Goal: Communication & Community: Answer question/provide support

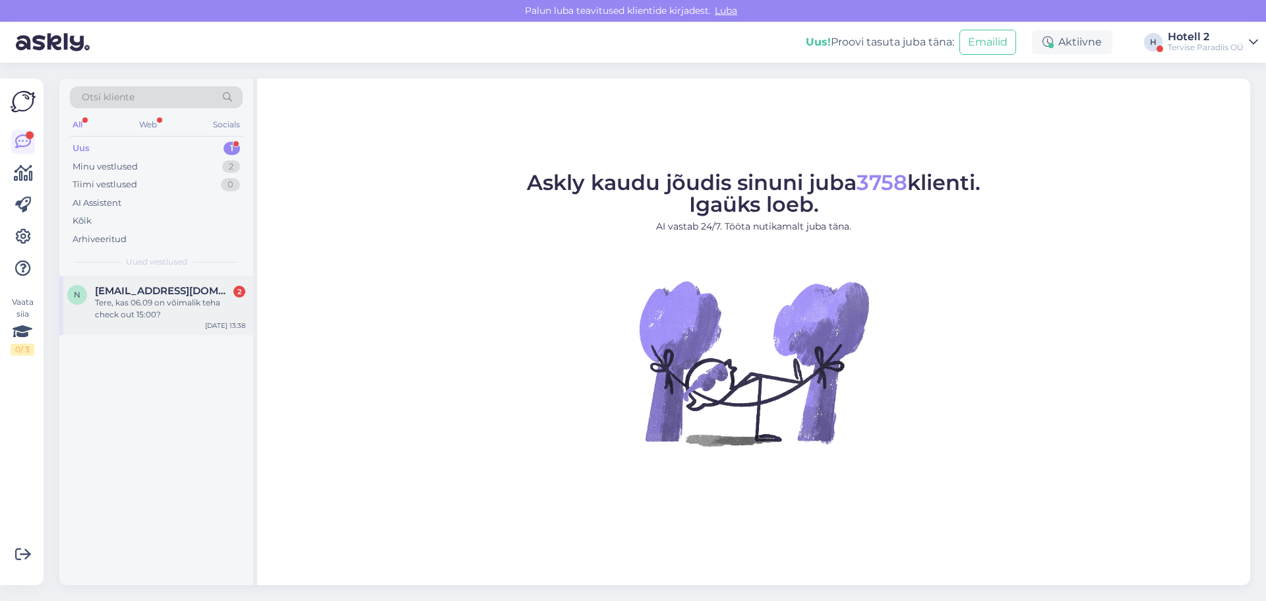
click at [166, 312] on div "Tere, kas 06.09 on võimalik teha check out 15:00?" at bounding box center [170, 309] width 150 height 24
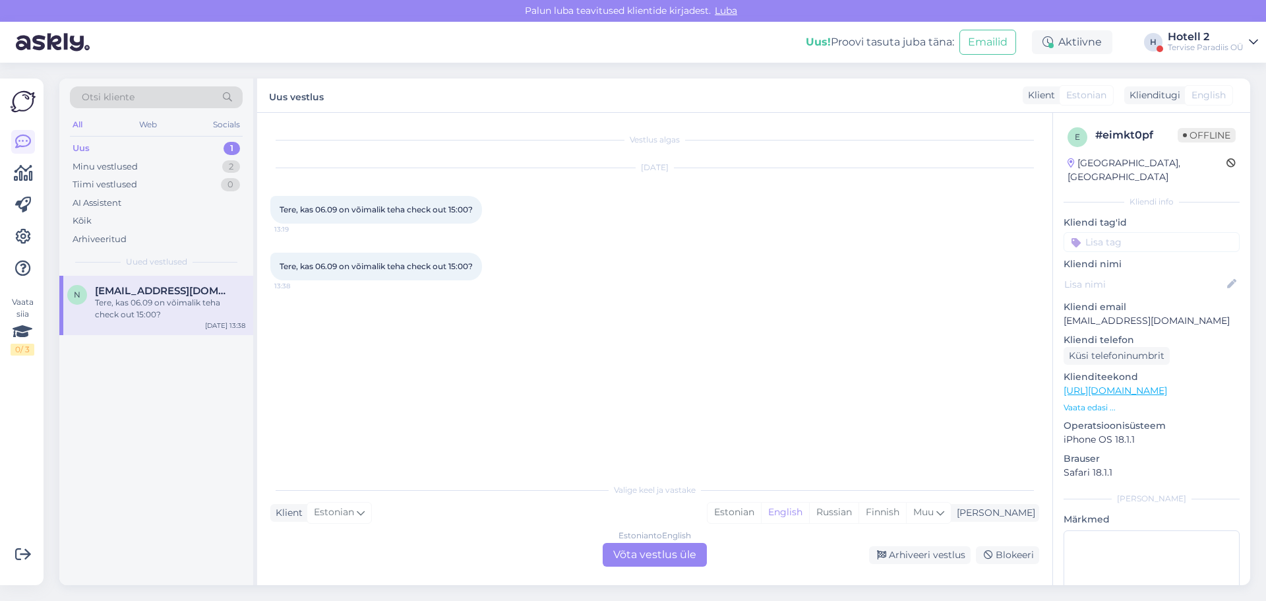
click at [671, 555] on div "Estonian to English Võta vestlus üle" at bounding box center [655, 555] width 104 height 24
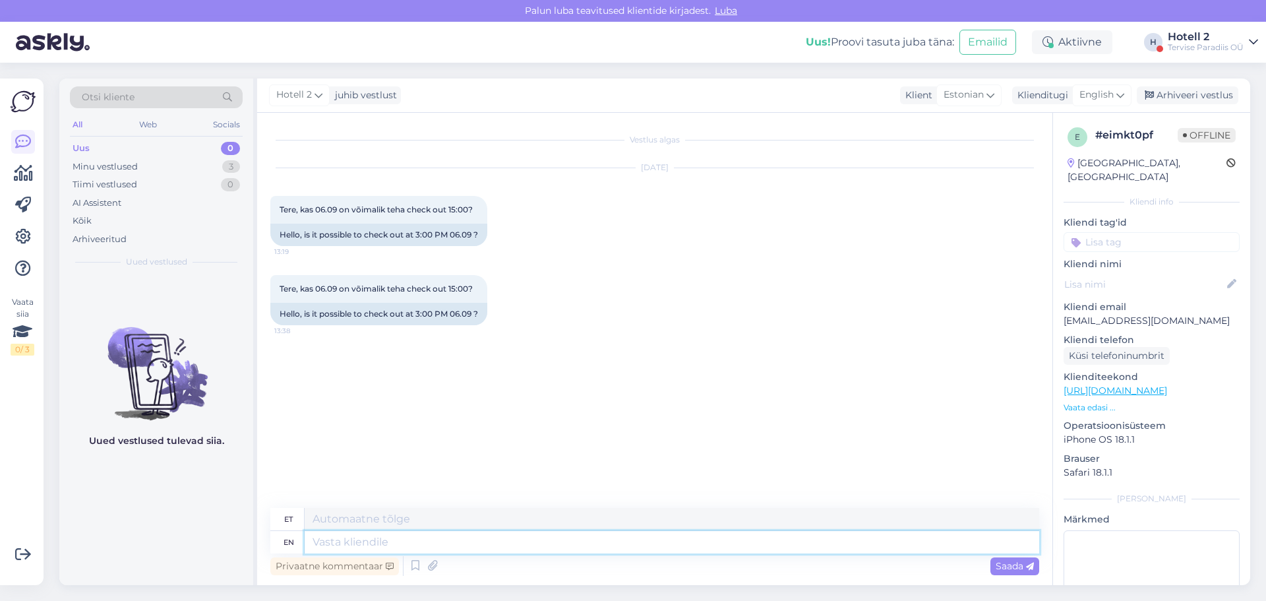
click at [333, 538] on textarea at bounding box center [672, 542] width 735 height 22
click at [1103, 89] on span "English" at bounding box center [1097, 95] width 34 height 15
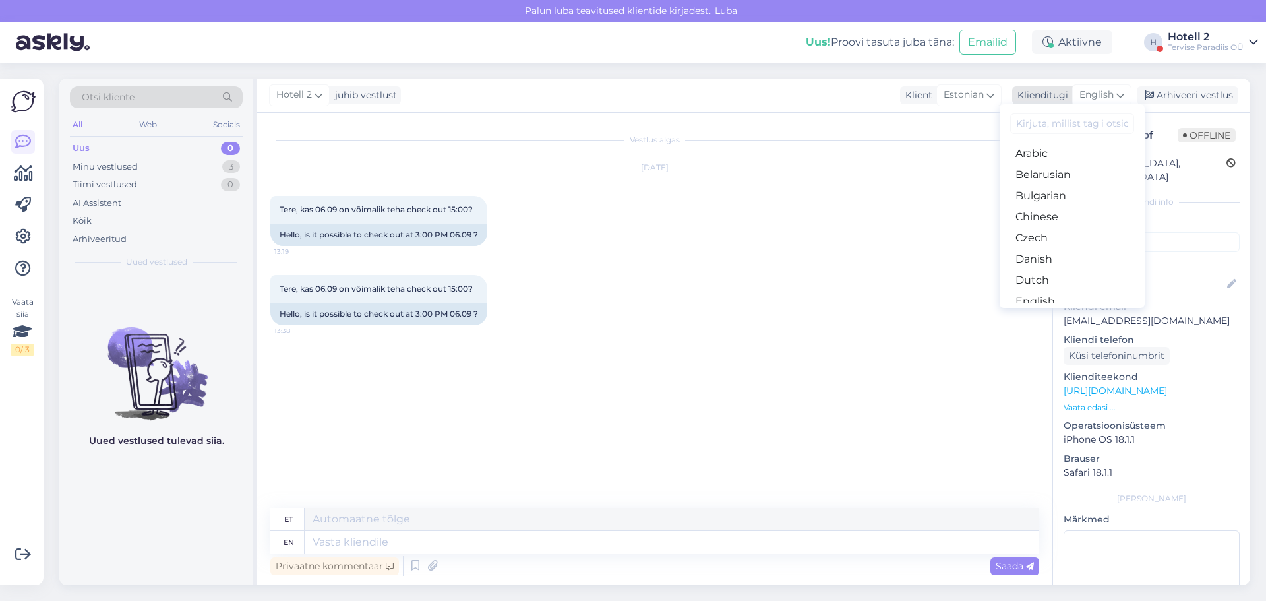
type input "s"
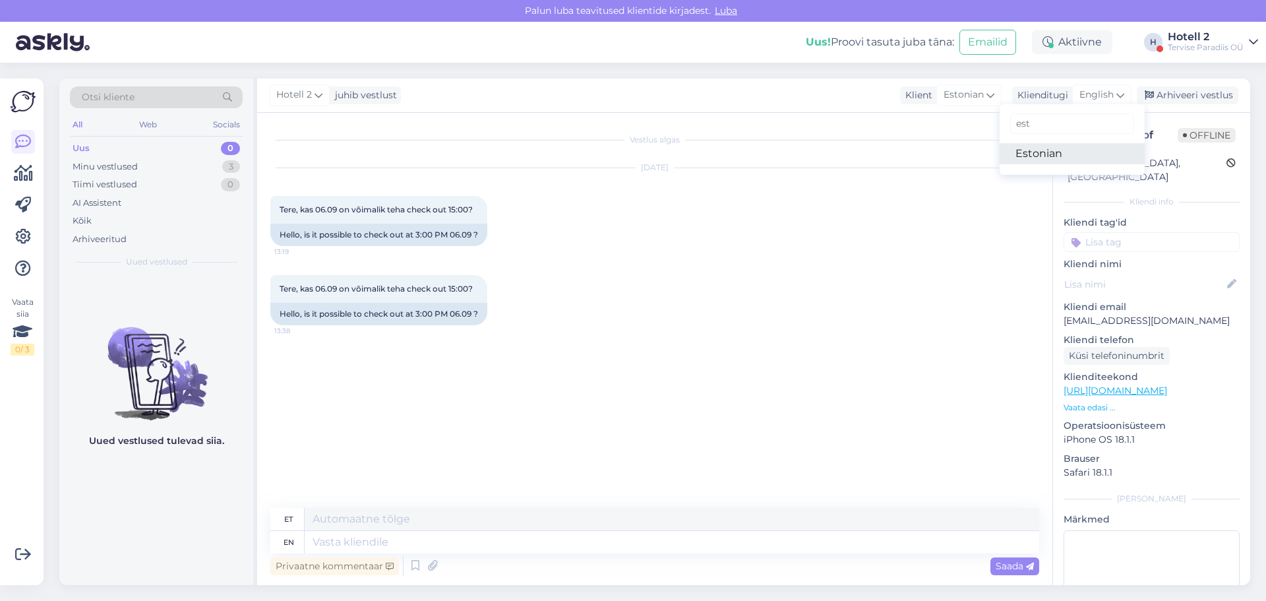
type input "est"
click at [1060, 156] on link "Estonian" at bounding box center [1072, 153] width 145 height 21
click at [310, 548] on textarea at bounding box center [654, 540] width 769 height 28
click at [322, 545] on textarea "Tere!" at bounding box center [654, 540] width 769 height 28
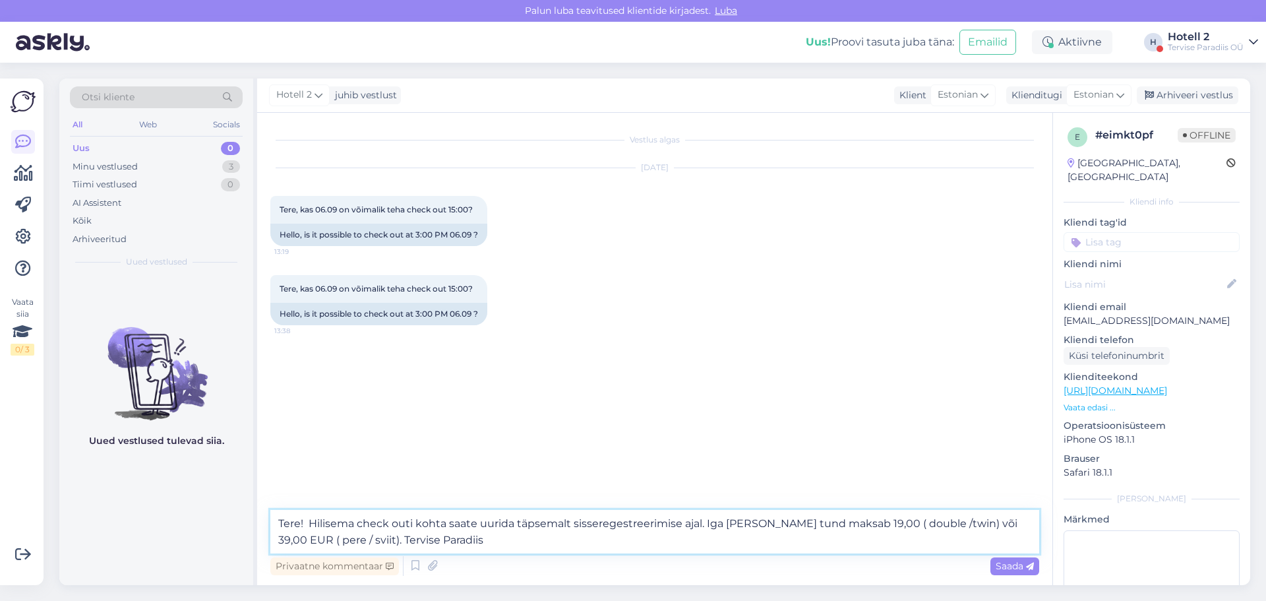
click at [747, 524] on textarea "Tere! Hilisema check outi kohta saate uurida täpsemalt sisseregestreerimise aja…" at bounding box center [654, 532] width 769 height 44
type textarea "Tere! Hilisema check outi kohta saate uurida täpsemalt sisseregestreerimise aja…"
click at [1001, 563] on span "Saada" at bounding box center [1015, 566] width 38 height 12
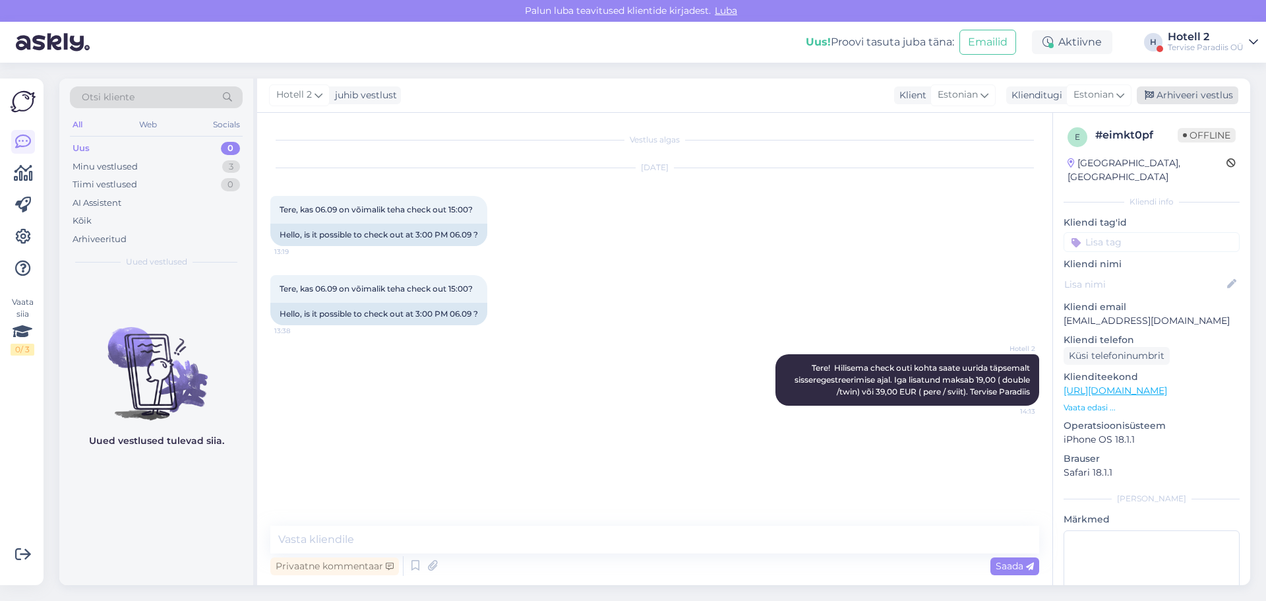
click at [1181, 94] on div "Arhiveeri vestlus" at bounding box center [1188, 95] width 102 height 18
